Goal: Find specific page/section: Find specific page/section

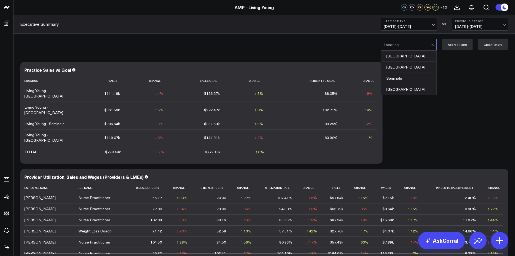
click at [426, 43] on div at bounding box center [407, 44] width 47 height 11
click at [397, 68] on div "[GEOGRAPHIC_DATA]" at bounding box center [408, 67] width 55 height 11
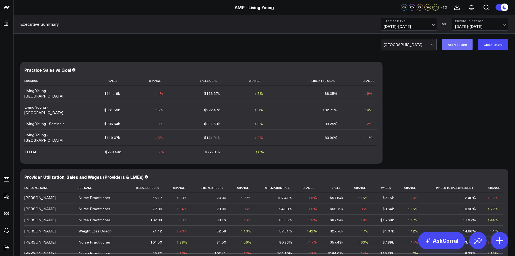
click at [460, 48] on button "Apply Filters" at bounding box center [457, 44] width 31 height 11
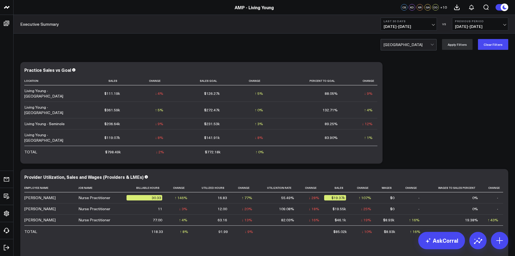
click at [431, 24] on span "[DATE] - [DATE]" at bounding box center [409, 26] width 50 height 4
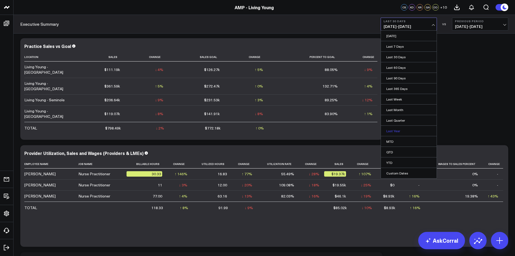
scroll to position [81, 0]
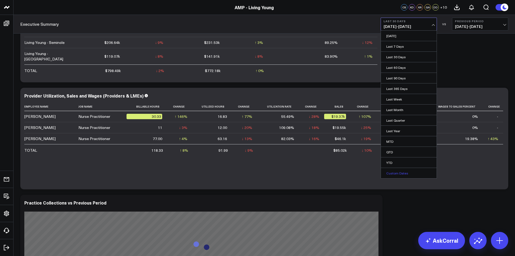
click at [398, 172] on link "Custom Dates" at bounding box center [409, 173] width 56 height 10
select select "8"
select select "2025"
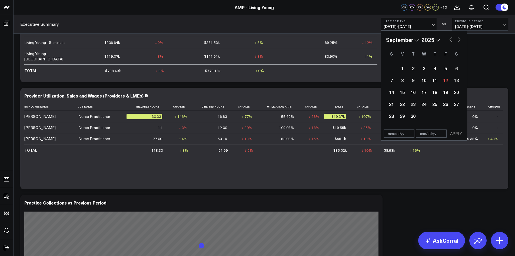
click at [417, 41] on select "January February March April May June July August September October November De…" at bounding box center [402, 40] width 33 height 8
select select "2025"
click at [426, 40] on select "2026 2025 2024 2023 2022 2021 2020 2019 2018 2017 2016 2015 2014 2013 2012 2011…" at bounding box center [431, 40] width 18 height 8
select select "2024"
click at [403, 70] on div "1" at bounding box center [402, 68] width 11 height 11
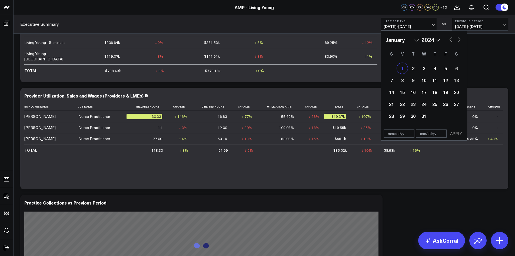
type input "[DATE]"
select select "2024"
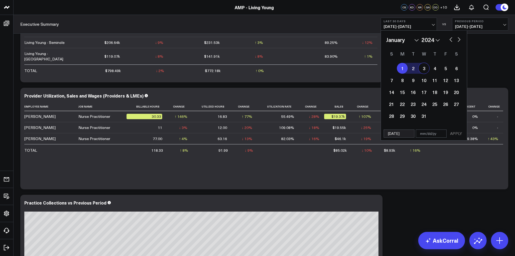
click at [459, 40] on button "button" at bounding box center [459, 39] width 5 height 6
select select "2"
select select "2024"
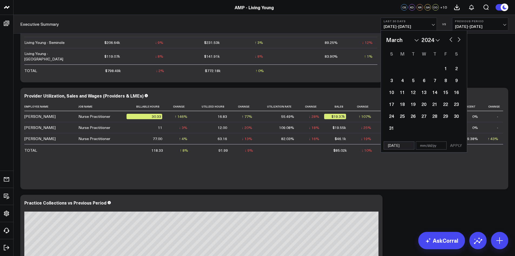
click at [458, 40] on button "button" at bounding box center [459, 39] width 5 height 6
select select "3"
select select "2024"
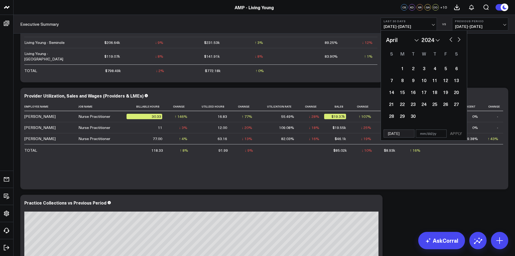
click at [458, 40] on button "button" at bounding box center [459, 39] width 5 height 6
click at [457, 40] on button "button" at bounding box center [459, 39] width 5 height 6
select select "6"
select select "2024"
click at [457, 41] on button "button" at bounding box center [459, 39] width 5 height 6
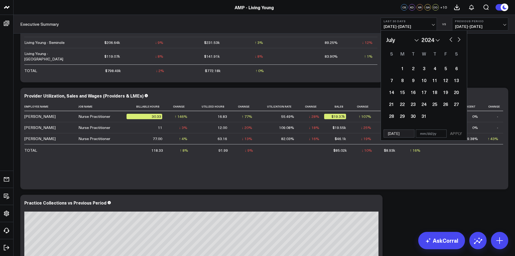
select select "7"
select select "2024"
click at [457, 41] on button "button" at bounding box center [459, 39] width 5 height 6
select select "10"
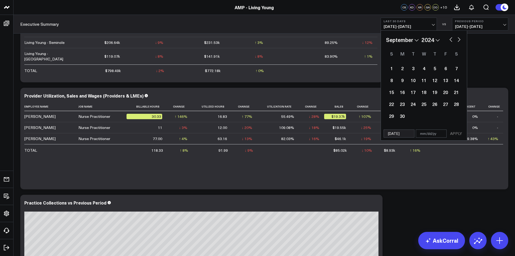
select select "2024"
click at [457, 41] on button "button" at bounding box center [459, 39] width 5 height 6
select select "11"
select select "2024"
click at [457, 41] on button "button" at bounding box center [459, 39] width 5 height 6
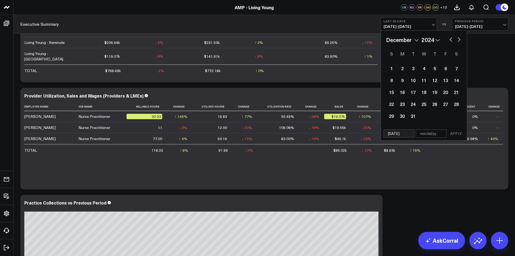
select select "2025"
click at [457, 41] on button "button" at bounding box center [459, 39] width 5 height 6
select select "1"
select select "2025"
click at [457, 41] on button "button" at bounding box center [459, 39] width 5 height 6
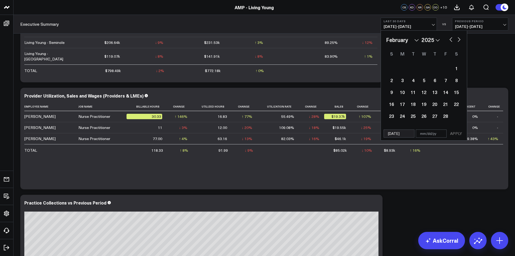
select select "2"
select select "2025"
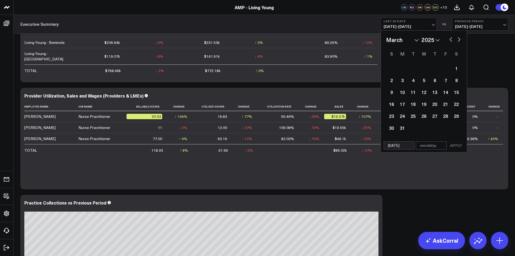
click at [457, 41] on button "button" at bounding box center [459, 39] width 5 height 6
select select "3"
select select "2025"
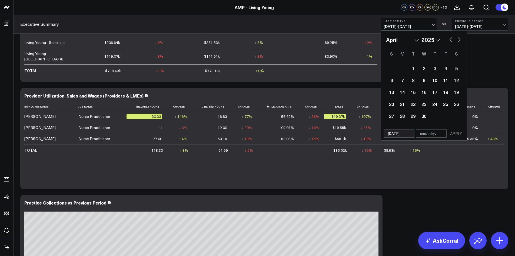
click at [457, 41] on button "button" at bounding box center [459, 39] width 5 height 6
select select "4"
select select "2025"
click at [457, 41] on button "button" at bounding box center [459, 39] width 5 height 6
select select "5"
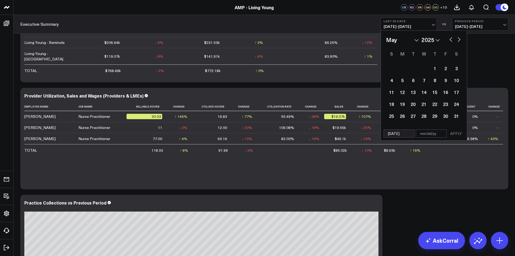
select select "2025"
click at [457, 41] on button "button" at bounding box center [459, 39] width 5 height 6
select select "6"
select select "2025"
click at [457, 41] on button "button" at bounding box center [459, 39] width 5 height 6
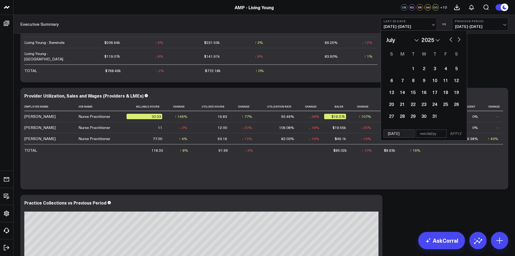
select select "7"
select select "2025"
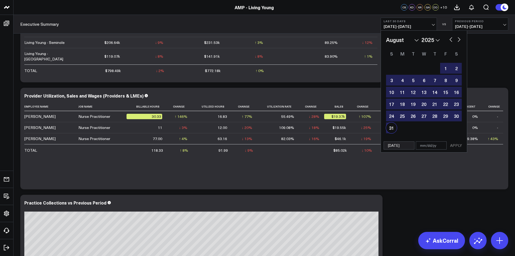
click at [395, 127] on div "31" at bounding box center [391, 127] width 11 height 11
type input "[DATE]"
select select "7"
select select "2025"
click at [457, 146] on button "APPLY" at bounding box center [456, 145] width 16 height 8
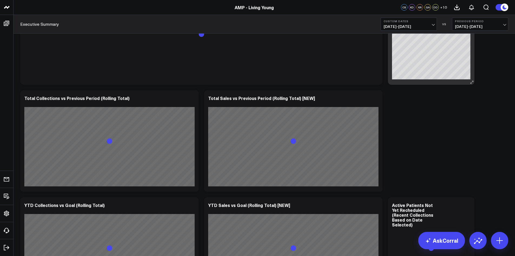
scroll to position [703, 0]
